Goal: Check status: Check status

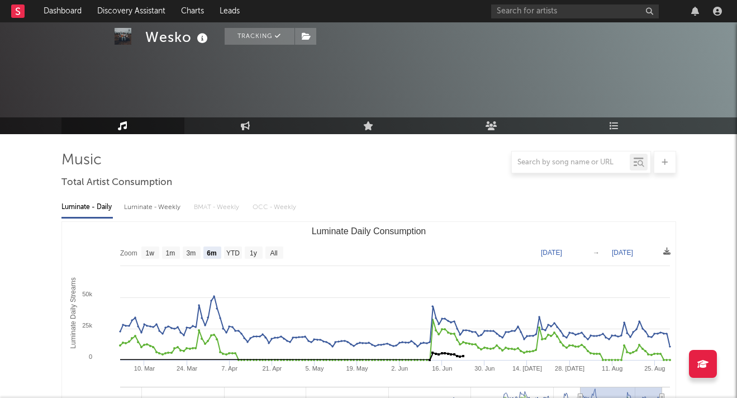
select select "6m"
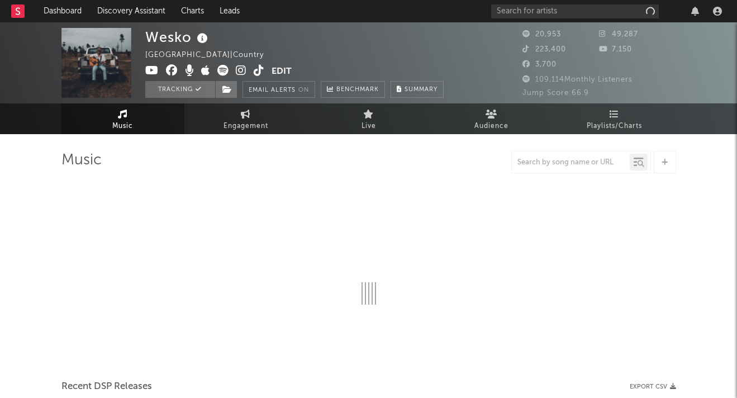
select select "6m"
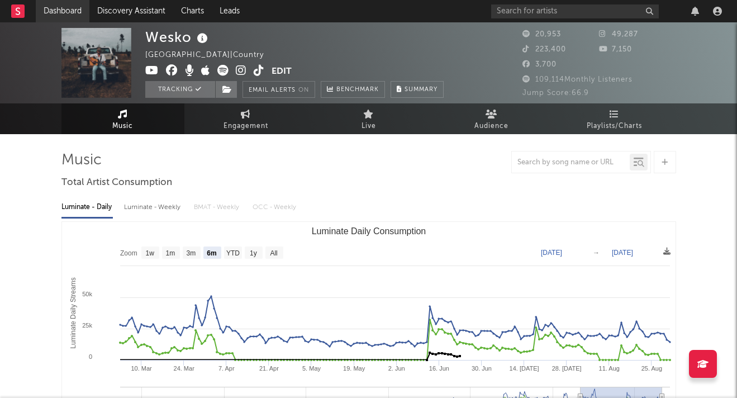
click at [64, 10] on link "Dashboard" at bounding box center [63, 11] width 54 height 22
